Goal: Find contact information: Find contact information

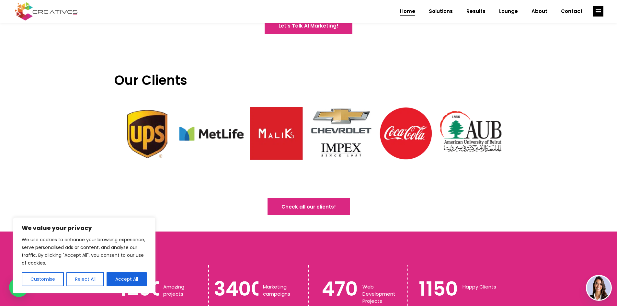
scroll to position [1554, 0]
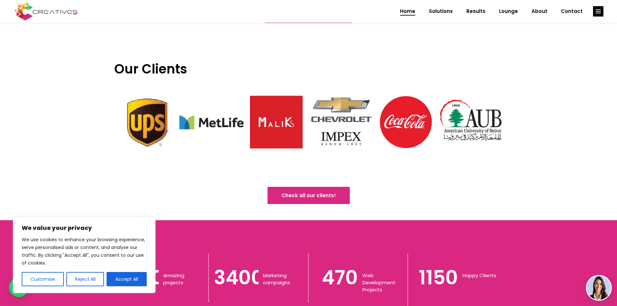
click at [206, 117] on img at bounding box center [211, 122] width 65 height 65
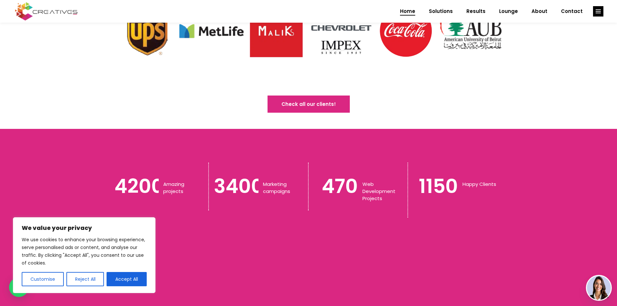
scroll to position [1651, 0]
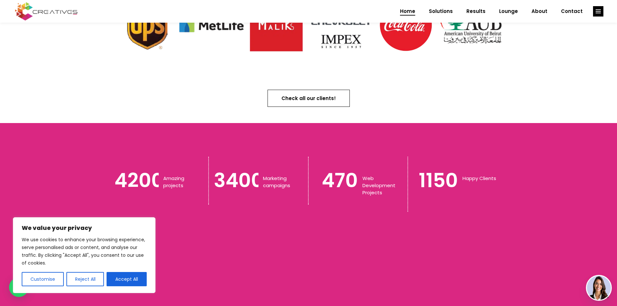
click at [279, 91] on link "Check all our clients!" at bounding box center [308, 98] width 82 height 17
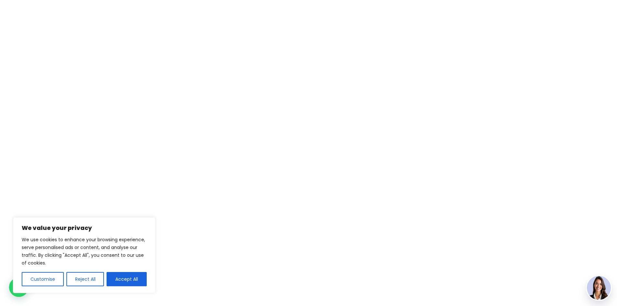
scroll to position [0, 0]
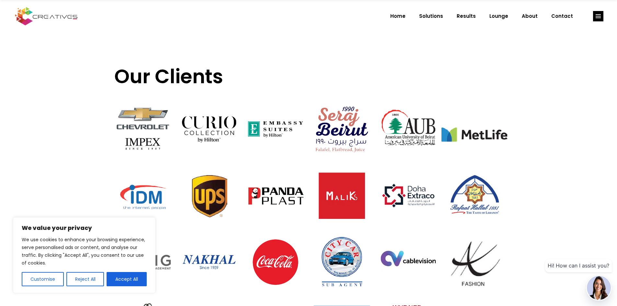
click at [454, 117] on img at bounding box center [474, 134] width 66 height 66
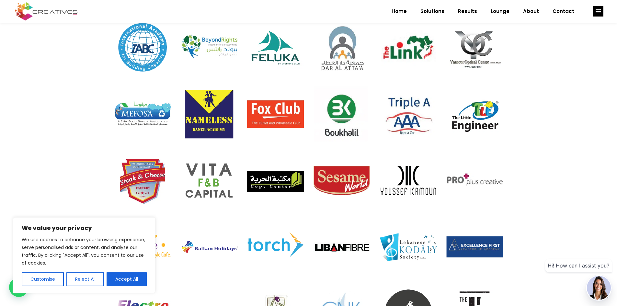
scroll to position [388, 0]
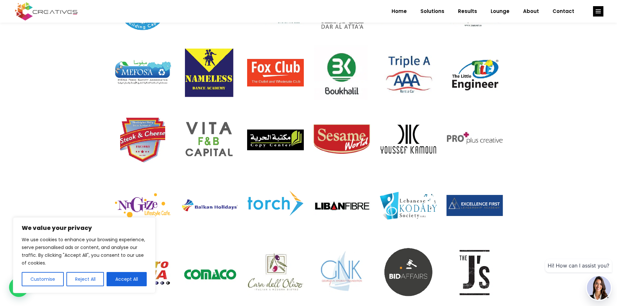
click at [594, 288] on img at bounding box center [599, 288] width 24 height 24
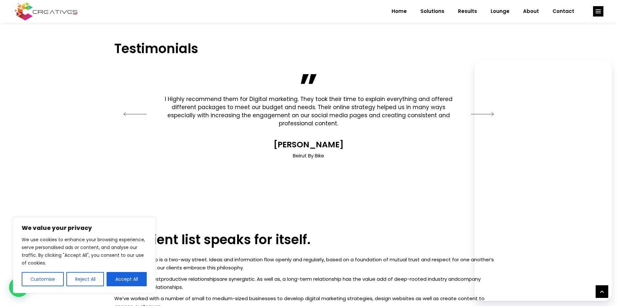
scroll to position [1651, 0]
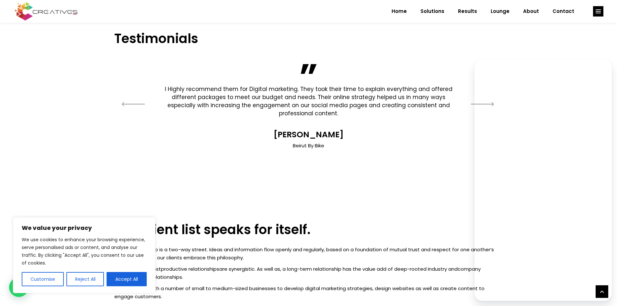
click at [135, 104] on icon "button" at bounding box center [134, 104] width 23 height 5
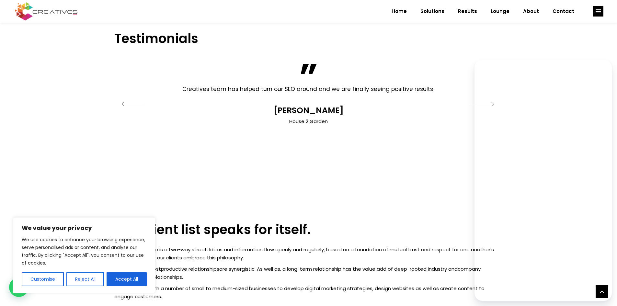
click at [135, 104] on icon "button" at bounding box center [134, 104] width 23 height 5
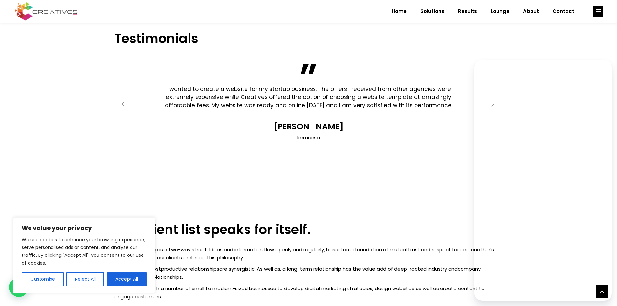
click at [135, 104] on icon "button" at bounding box center [134, 104] width 23 height 5
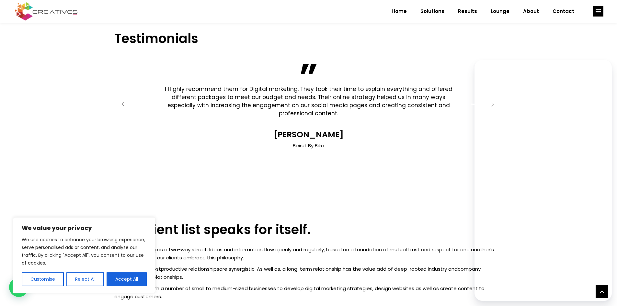
click at [135, 104] on icon "button" at bounding box center [134, 104] width 23 height 5
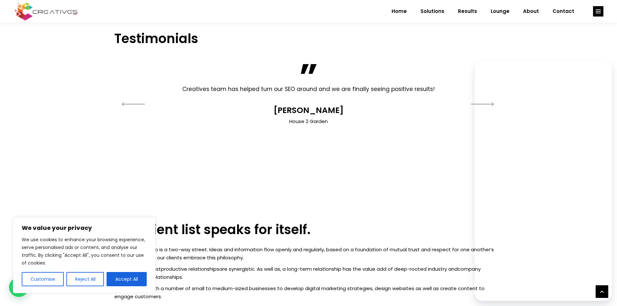
click at [135, 104] on icon "button" at bounding box center [134, 104] width 23 height 5
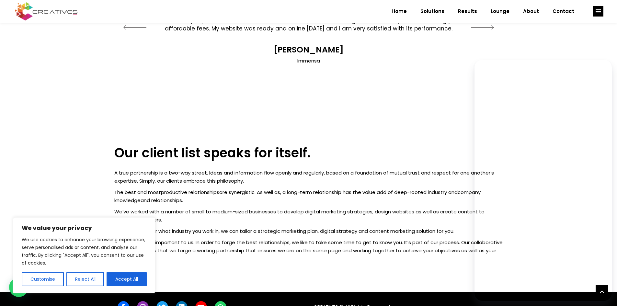
scroll to position [1748, 0]
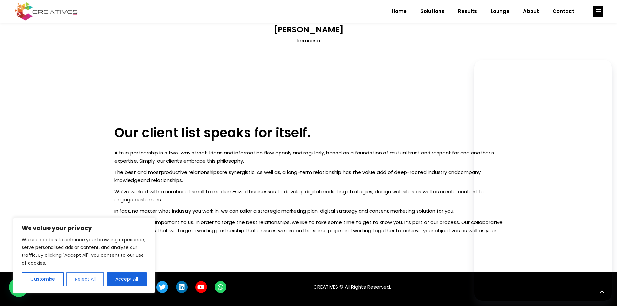
click at [88, 276] on button "Reject All" at bounding box center [85, 279] width 38 height 14
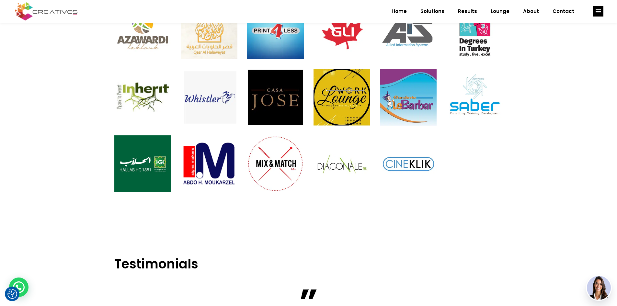
scroll to position [1424, 0]
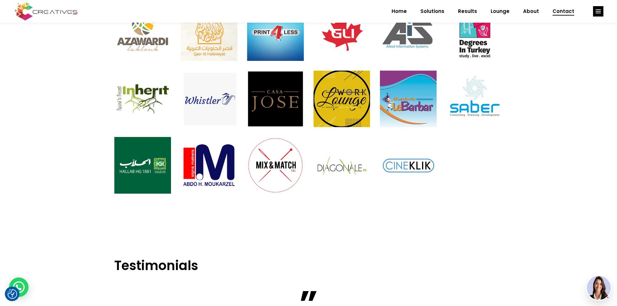
click at [550, 14] on link "Contact" at bounding box center [562, 11] width 35 height 17
